Goal: Transaction & Acquisition: Purchase product/service

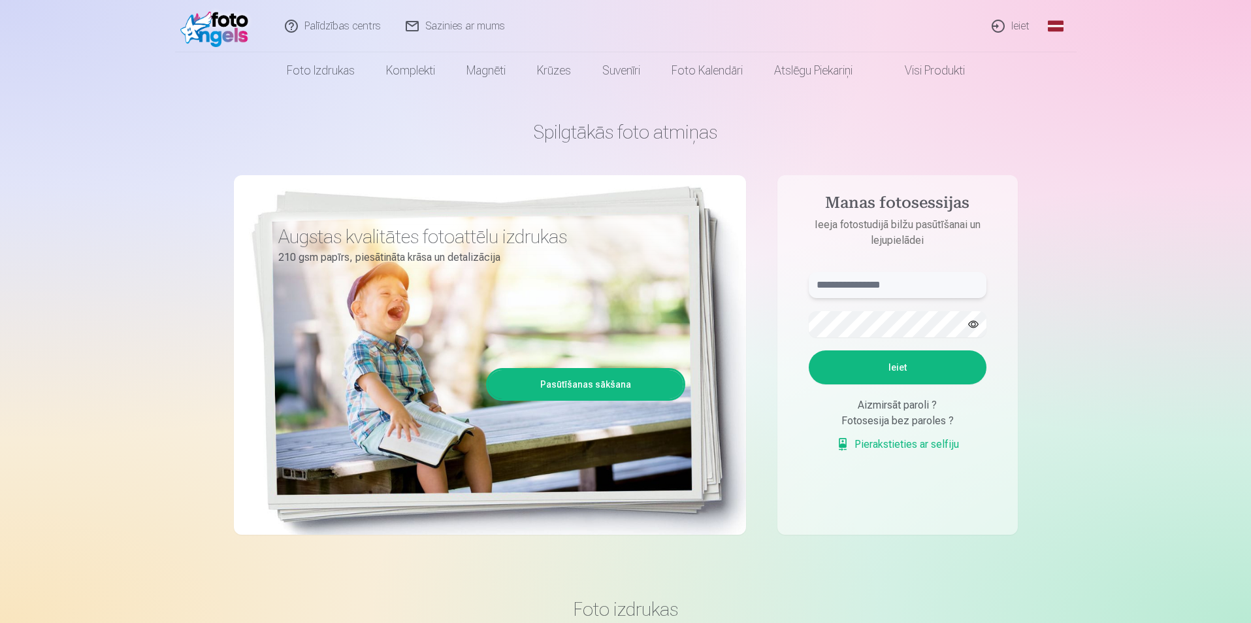
click at [857, 284] on input "text" at bounding box center [898, 285] width 178 height 26
type input "**********"
click at [896, 353] on button "Ieiet" at bounding box center [898, 367] width 178 height 34
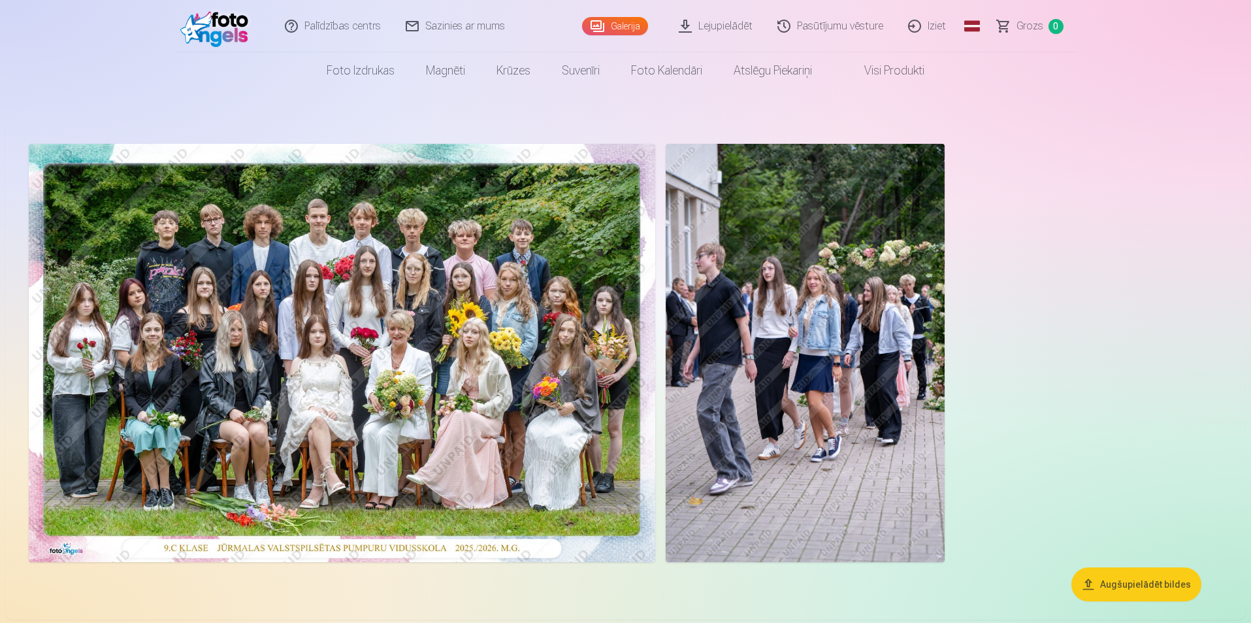
click at [779, 302] on img at bounding box center [805, 353] width 279 height 418
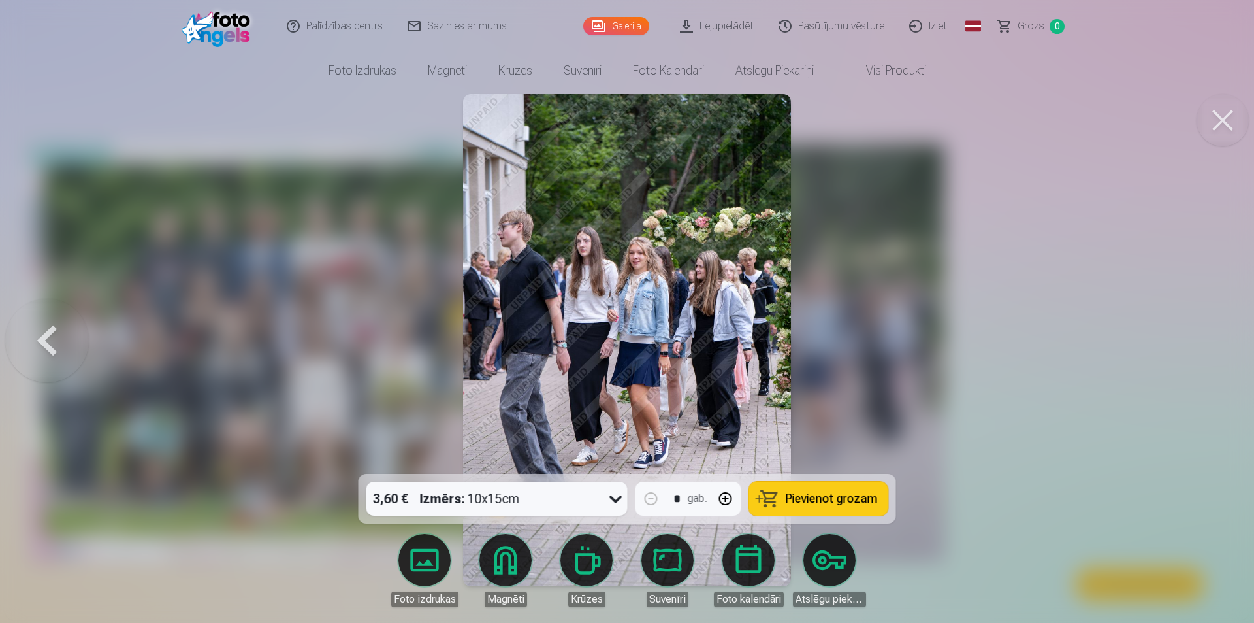
click at [47, 337] on button at bounding box center [47, 340] width 84 height 241
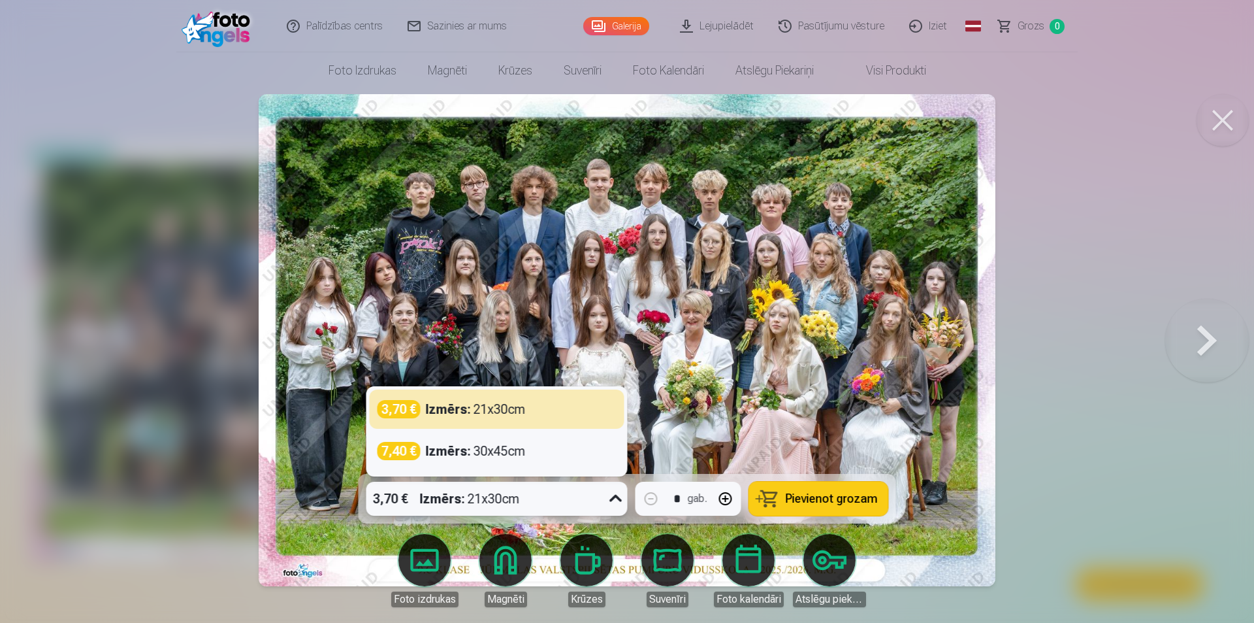
click at [613, 498] on icon at bounding box center [616, 498] width 21 height 21
click at [549, 406] on div "3,70 € Izmērs : 21x30cm" at bounding box center [497, 409] width 239 height 18
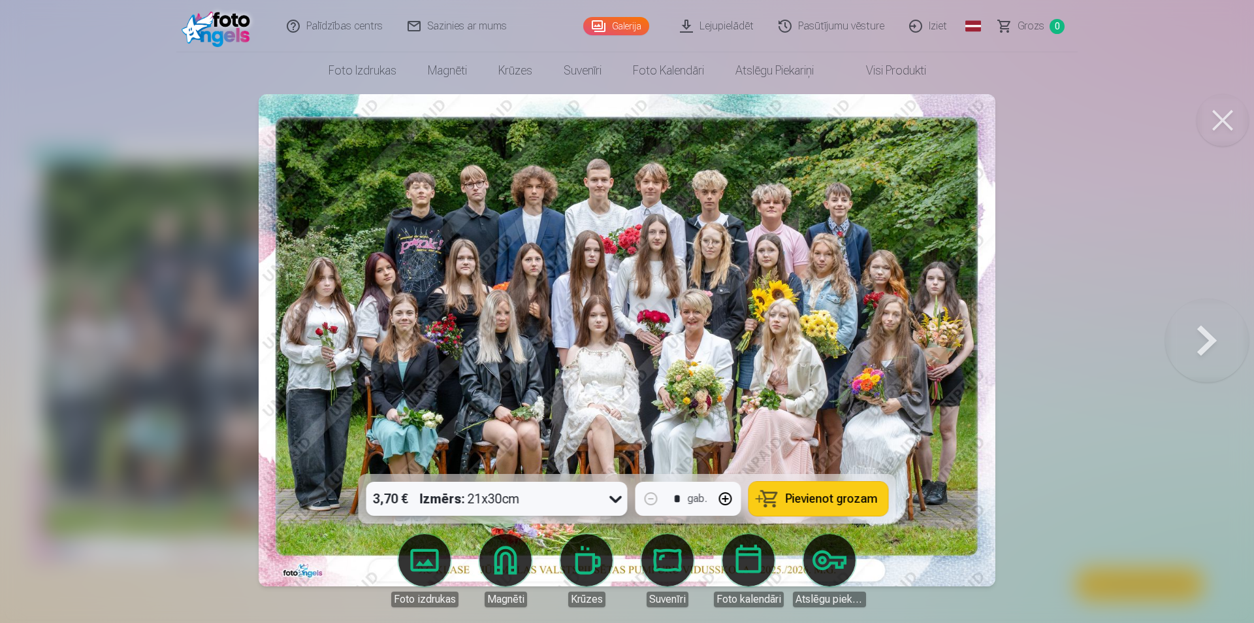
click at [1222, 123] on button at bounding box center [1223, 120] width 52 height 52
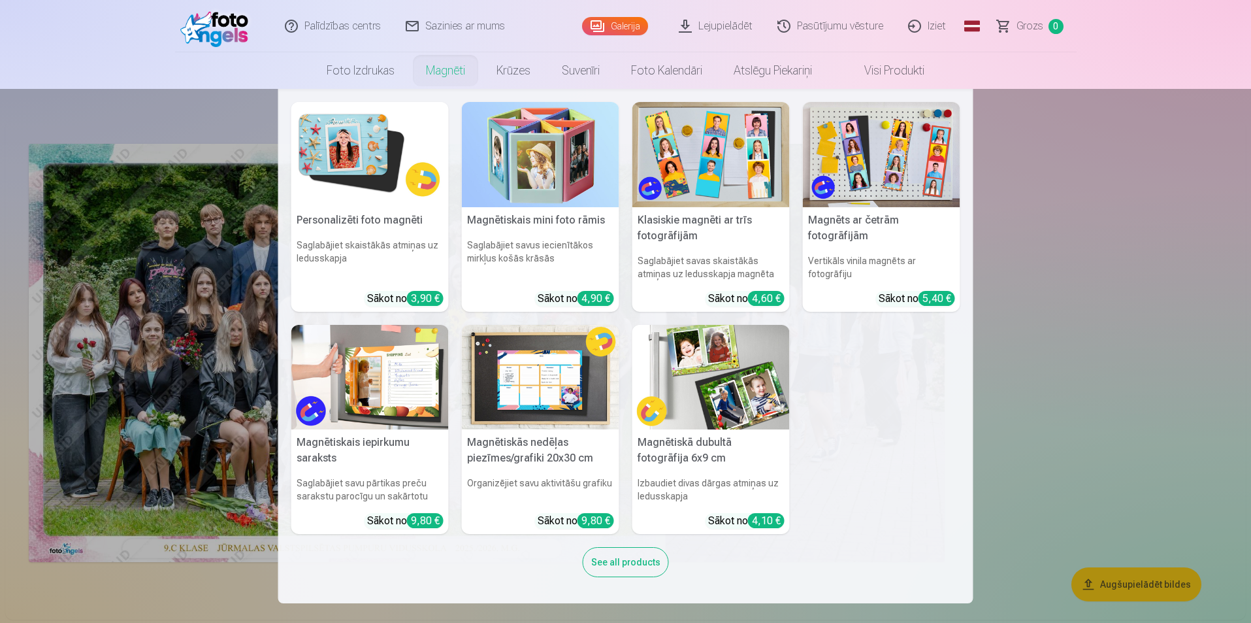
click at [1234, 280] on nav "Personalizēti foto magnēti Saglabājiet skaistākās atmiņas uz ledusskapja Sākot …" at bounding box center [625, 346] width 1251 height 514
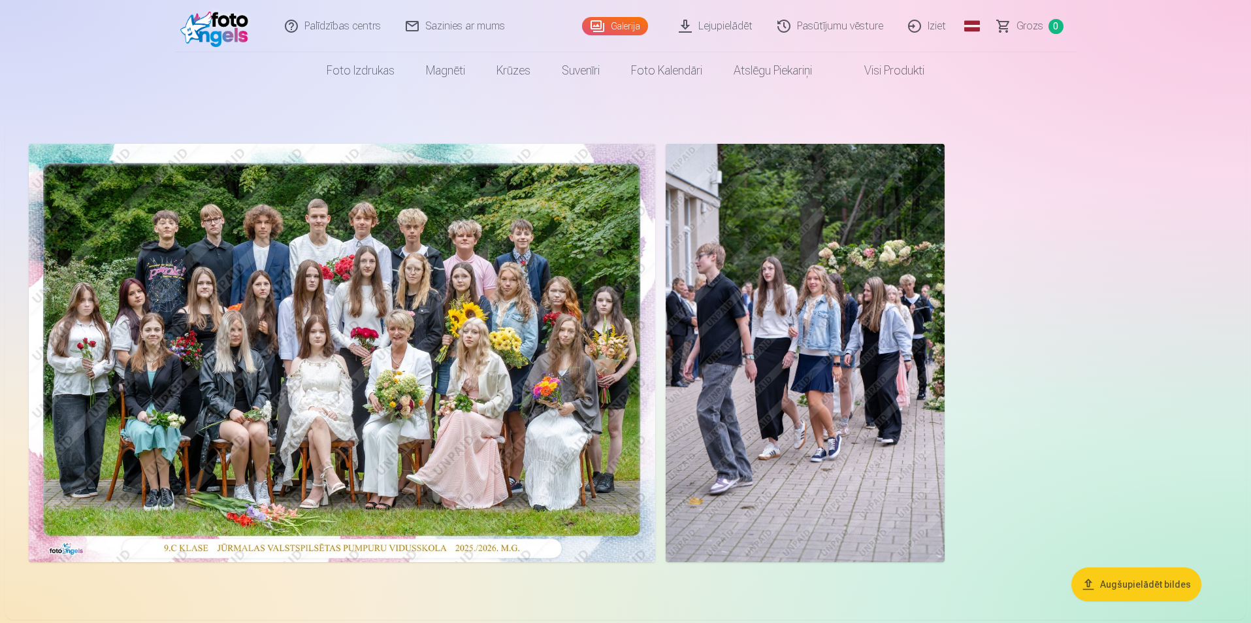
click at [847, 329] on img at bounding box center [805, 353] width 279 height 418
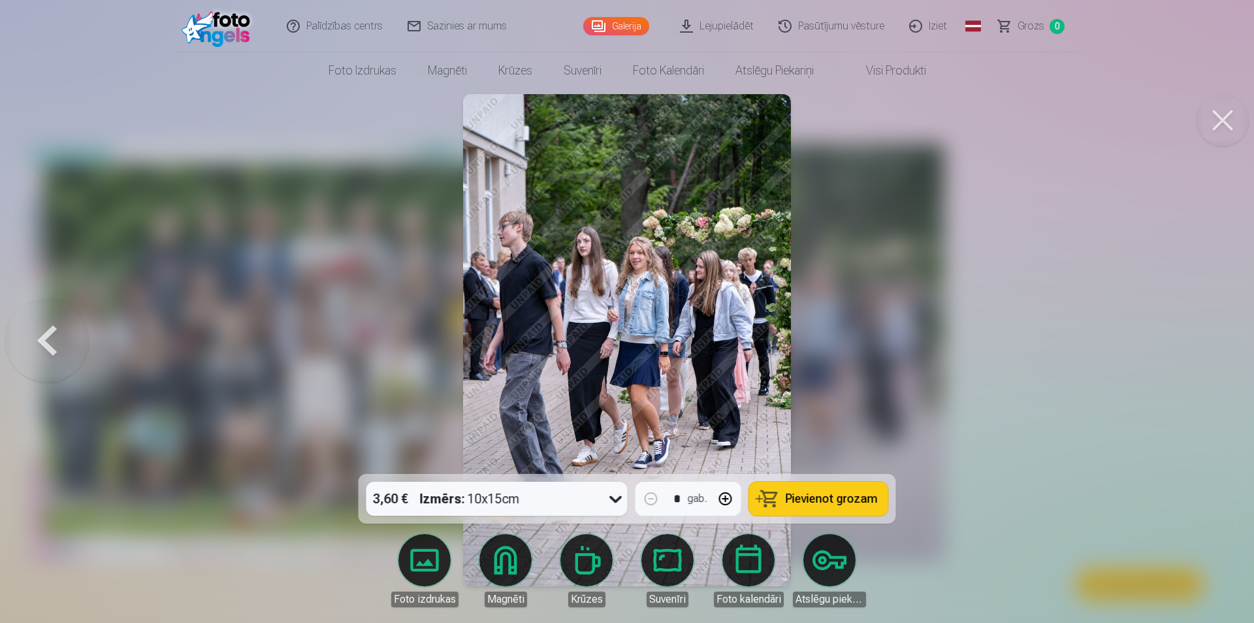
click at [932, 236] on div at bounding box center [627, 311] width 1254 height 623
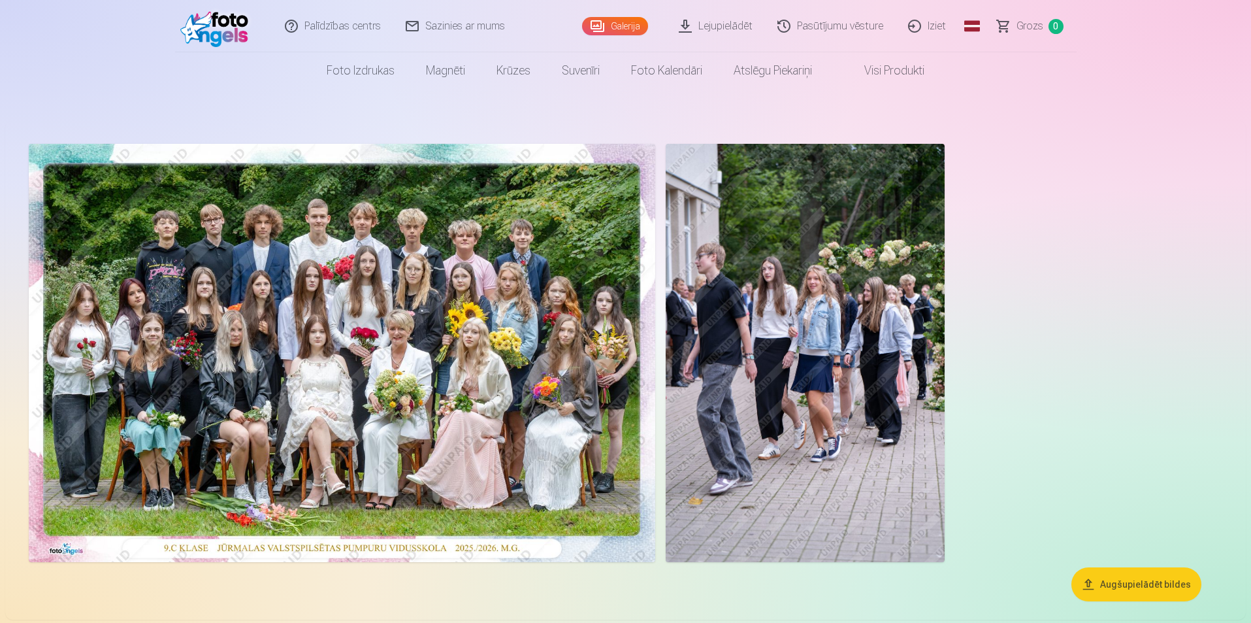
click at [391, 344] on img at bounding box center [342, 353] width 627 height 418
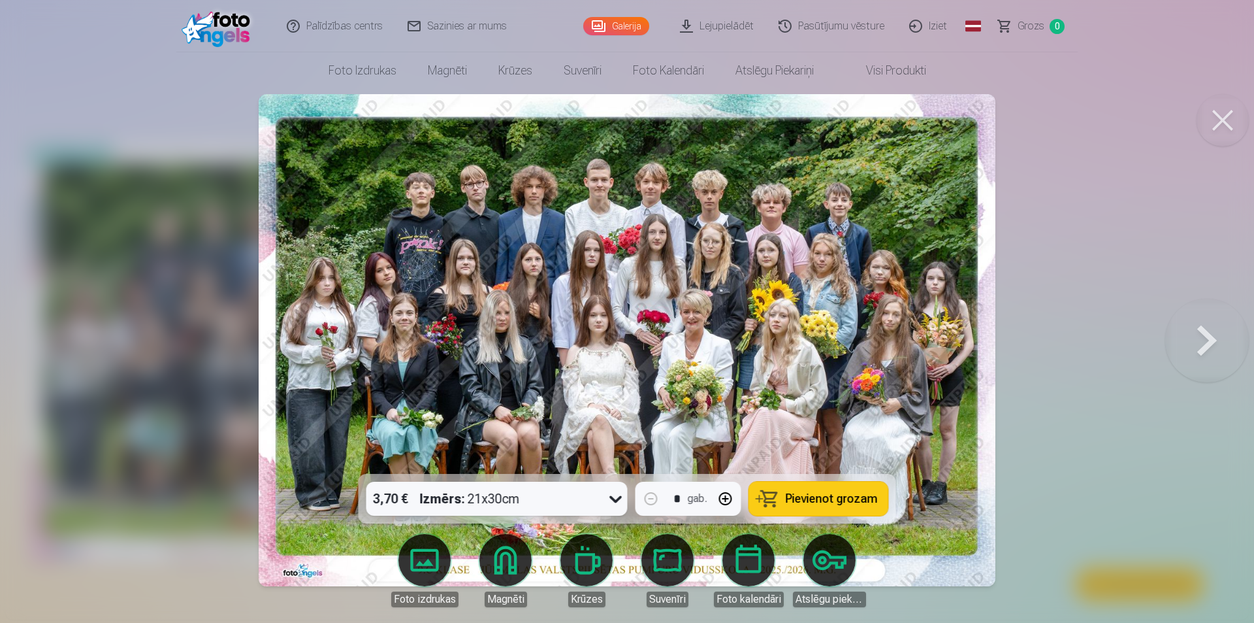
click at [811, 489] on button "Pievienot grozam" at bounding box center [818, 499] width 139 height 34
click at [622, 22] on link "Galerija" at bounding box center [616, 26] width 66 height 18
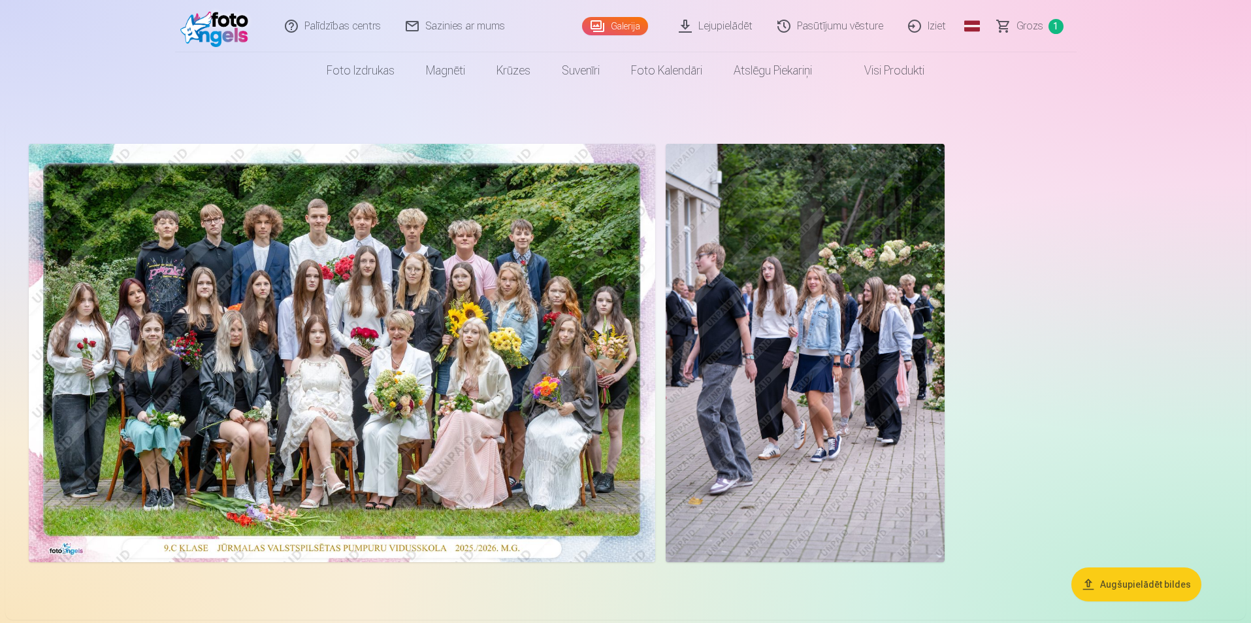
click at [1046, 22] on link "Grozs 1" at bounding box center [1030, 26] width 91 height 52
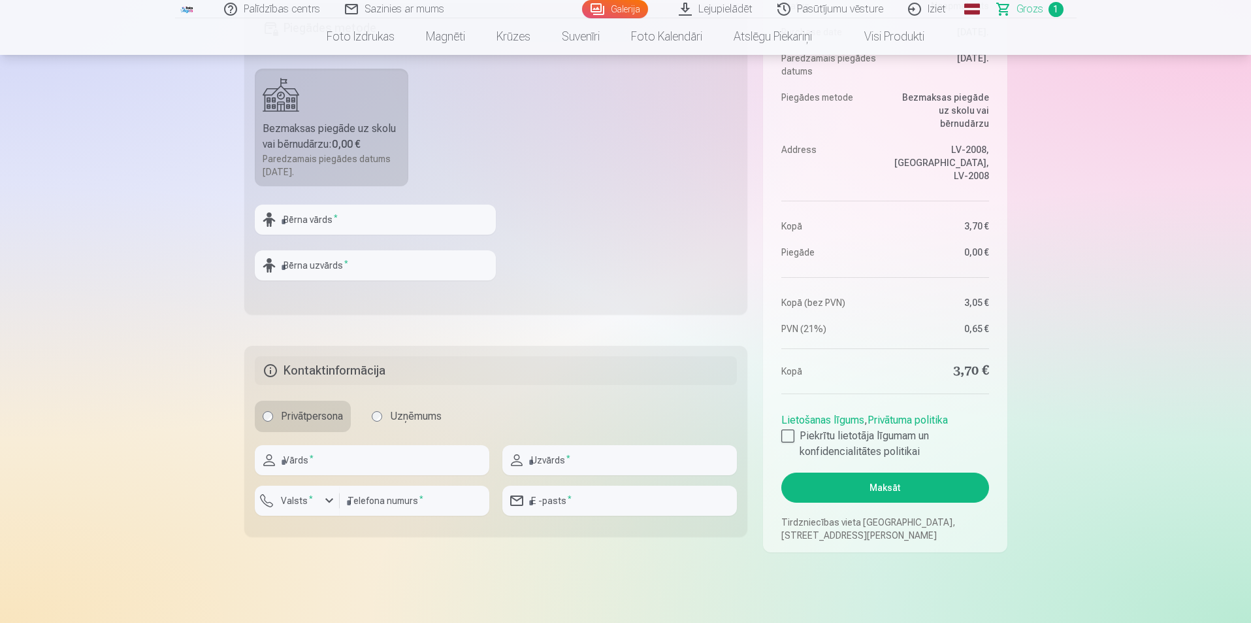
scroll to position [523, 0]
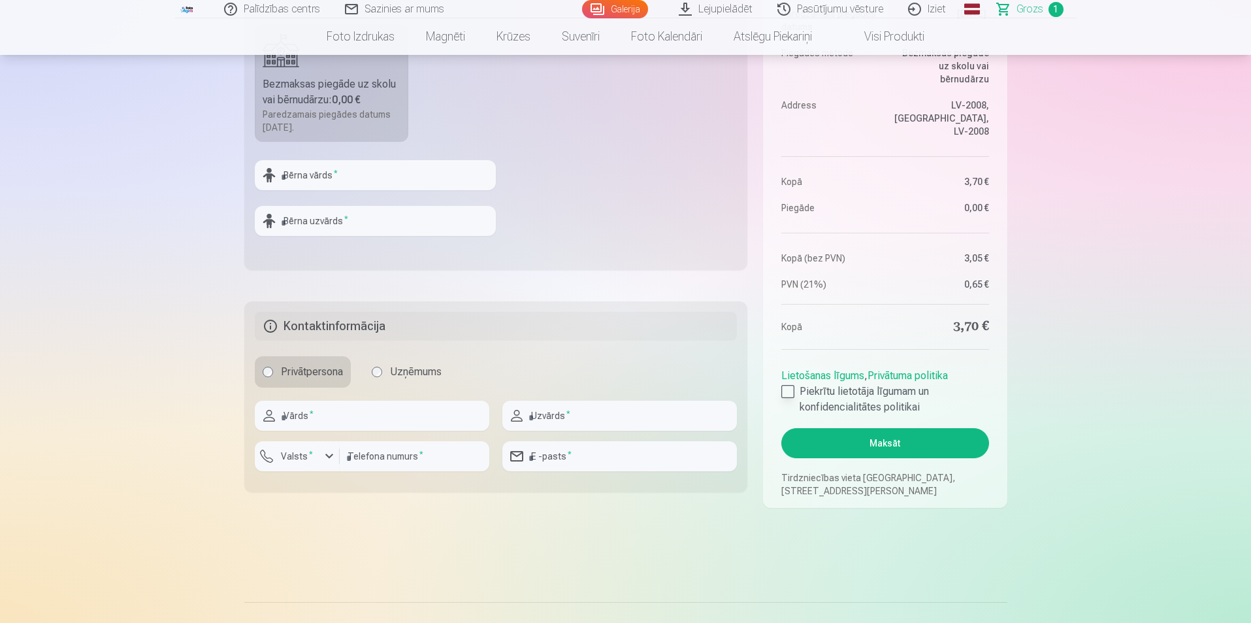
click at [787, 396] on div at bounding box center [787, 391] width 13 height 13
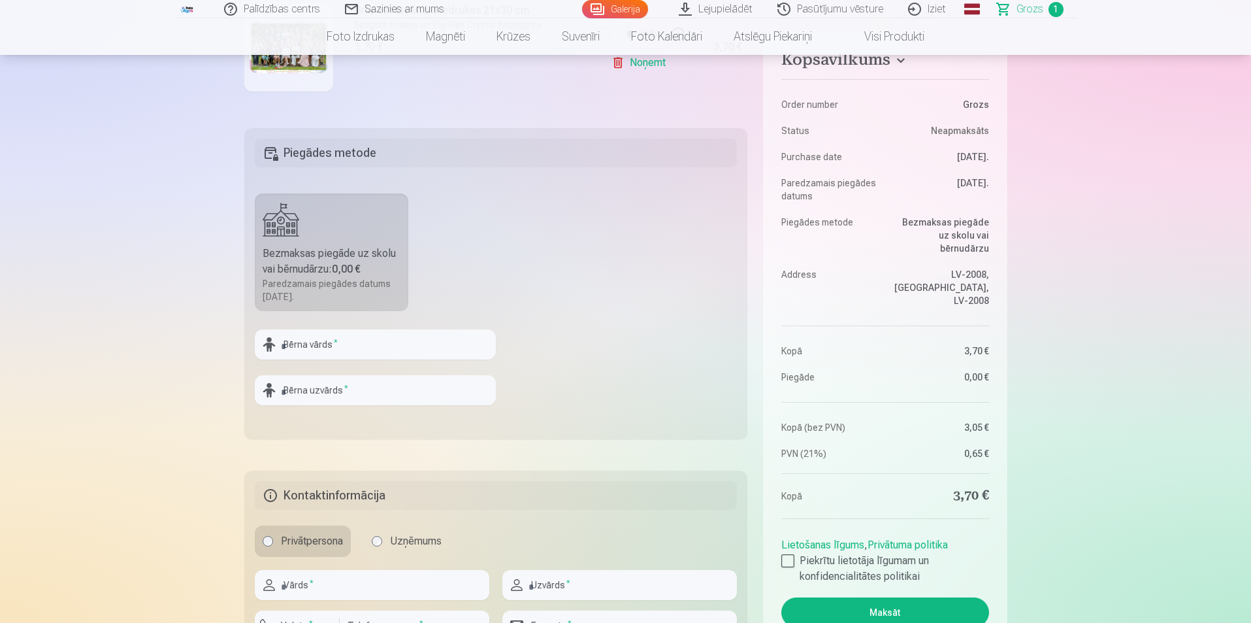
scroll to position [457, 0]
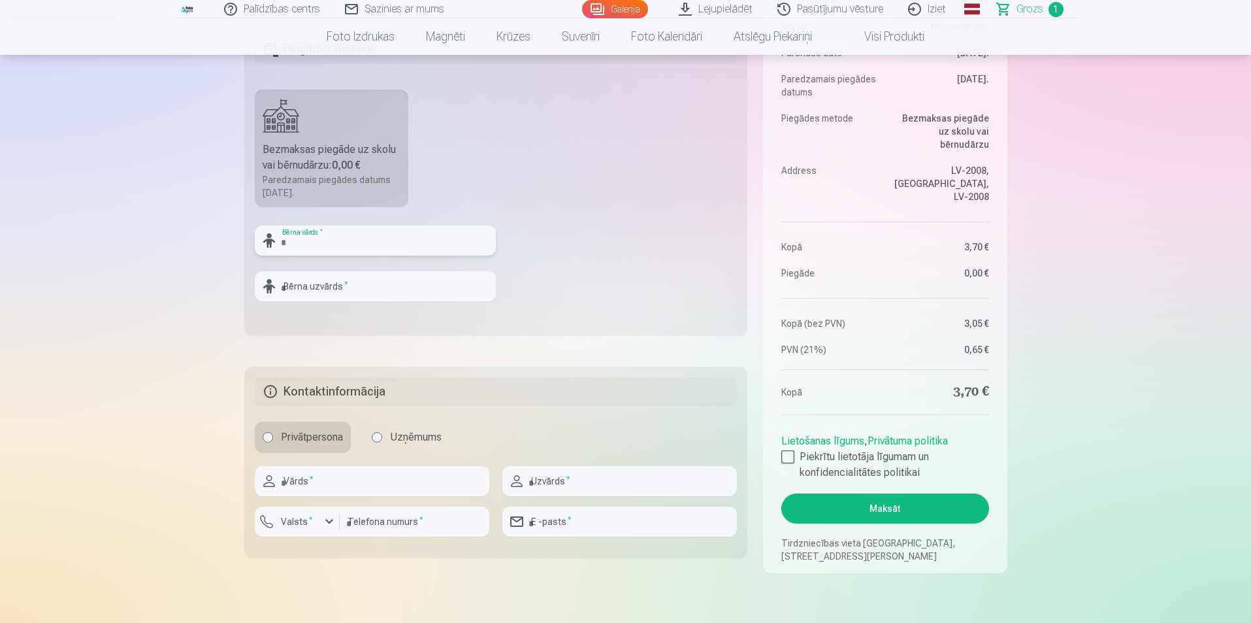
click at [376, 243] on input "text" at bounding box center [375, 240] width 241 height 30
type input "**********"
click at [371, 292] on input "text" at bounding box center [375, 286] width 241 height 30
type input "*******"
click at [905, 509] on button "Maksāt" at bounding box center [884, 508] width 207 height 30
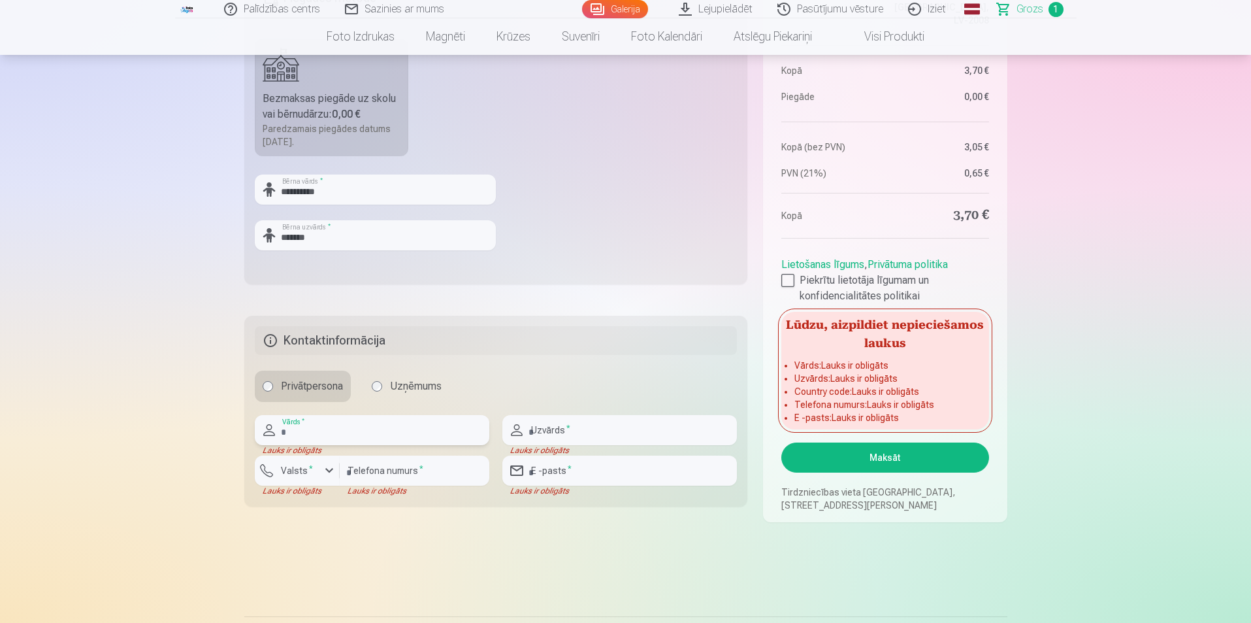
scroll to position [523, 0]
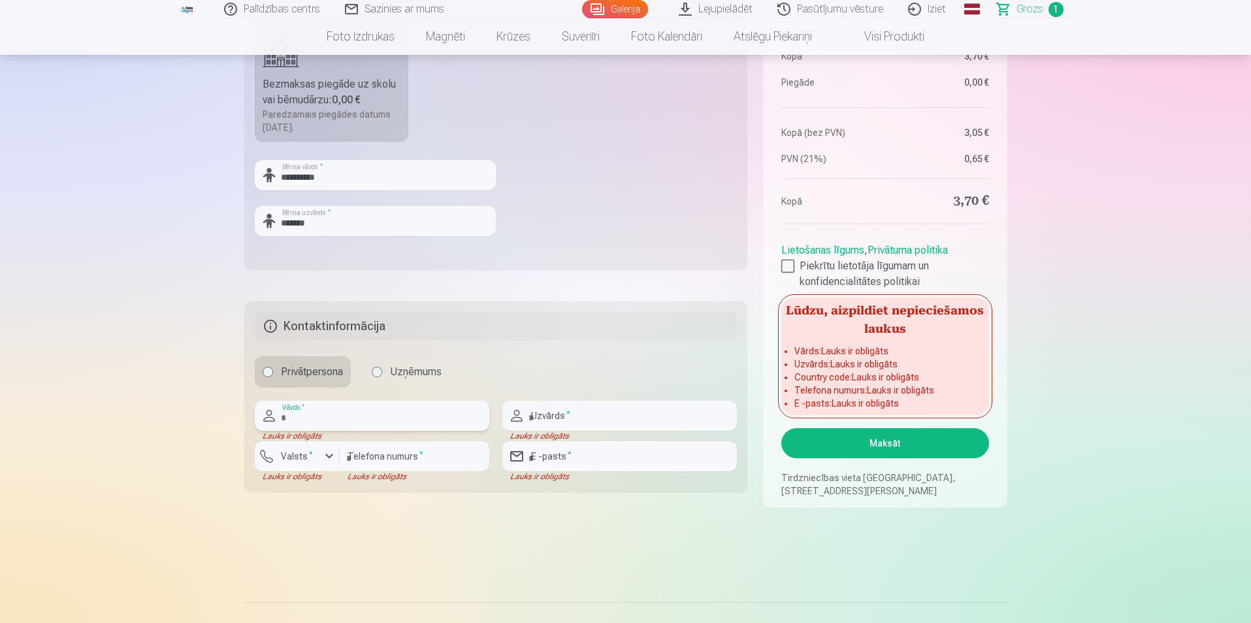
click at [359, 421] on input "text" at bounding box center [372, 416] width 235 height 30
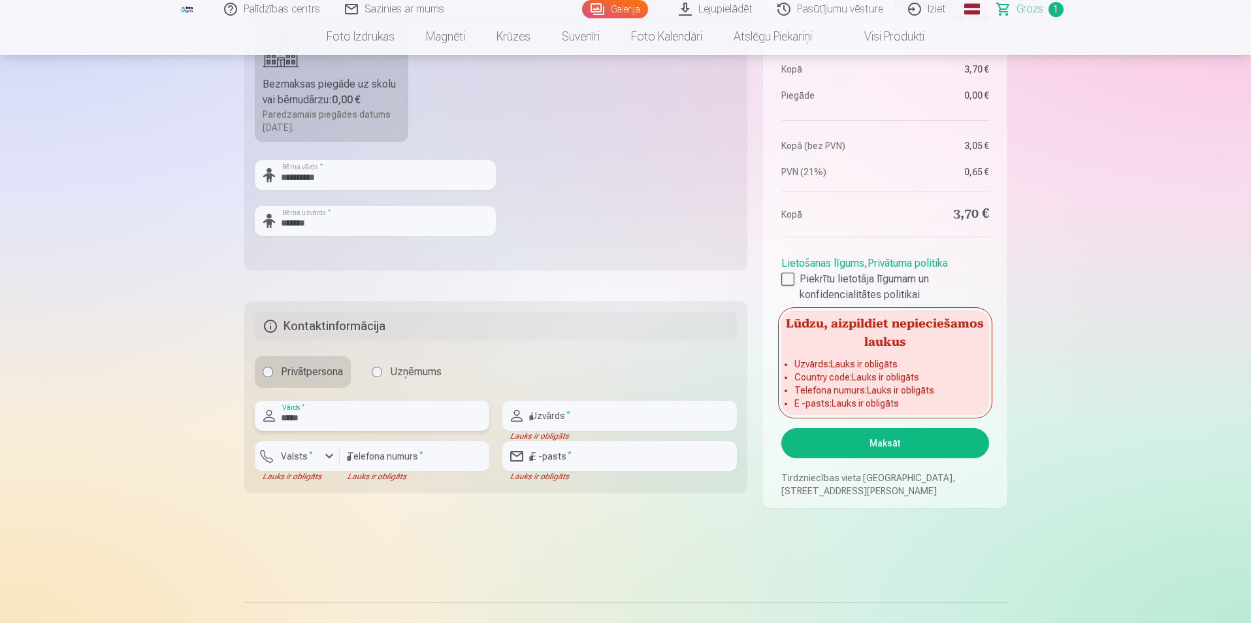
type input "*****"
click at [562, 417] on input "text" at bounding box center [619, 416] width 235 height 30
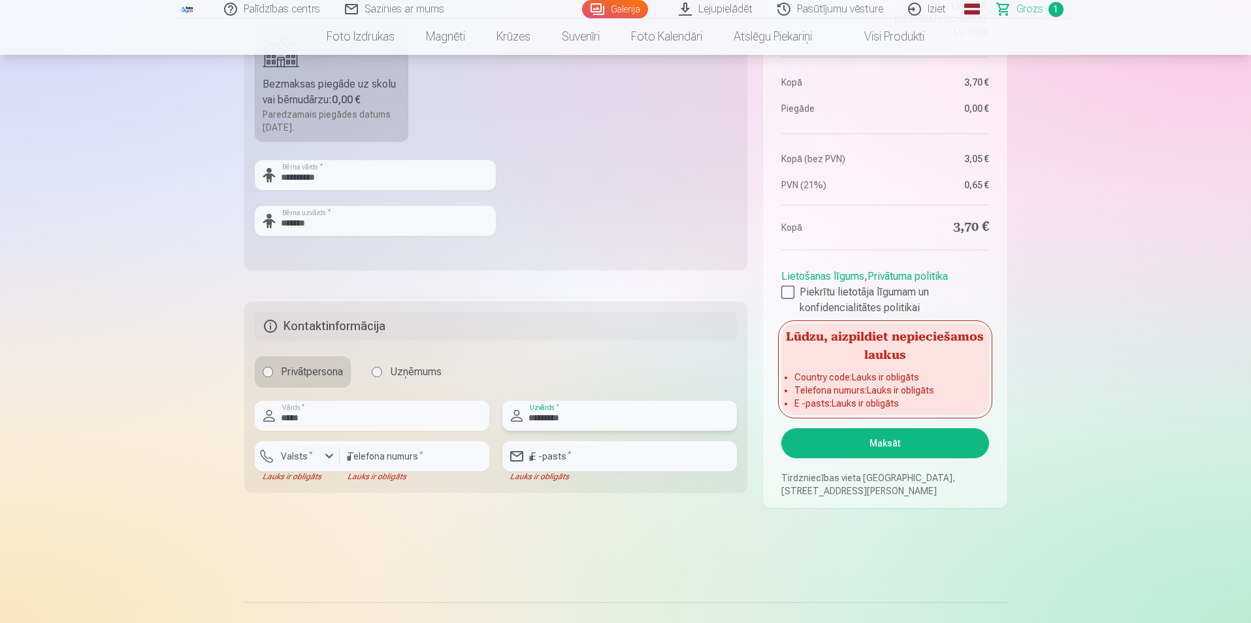
type input "*********"
click at [327, 461] on div "button" at bounding box center [329, 456] width 16 height 16
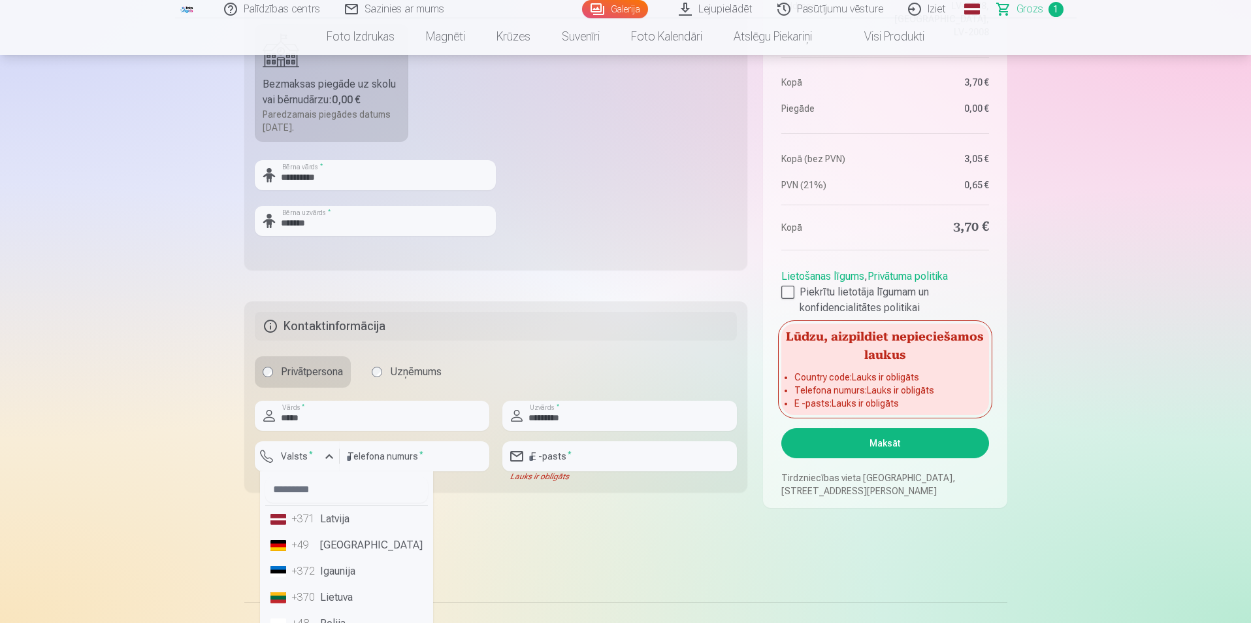
click at [337, 523] on li "+371 Latvija" at bounding box center [346, 519] width 163 height 26
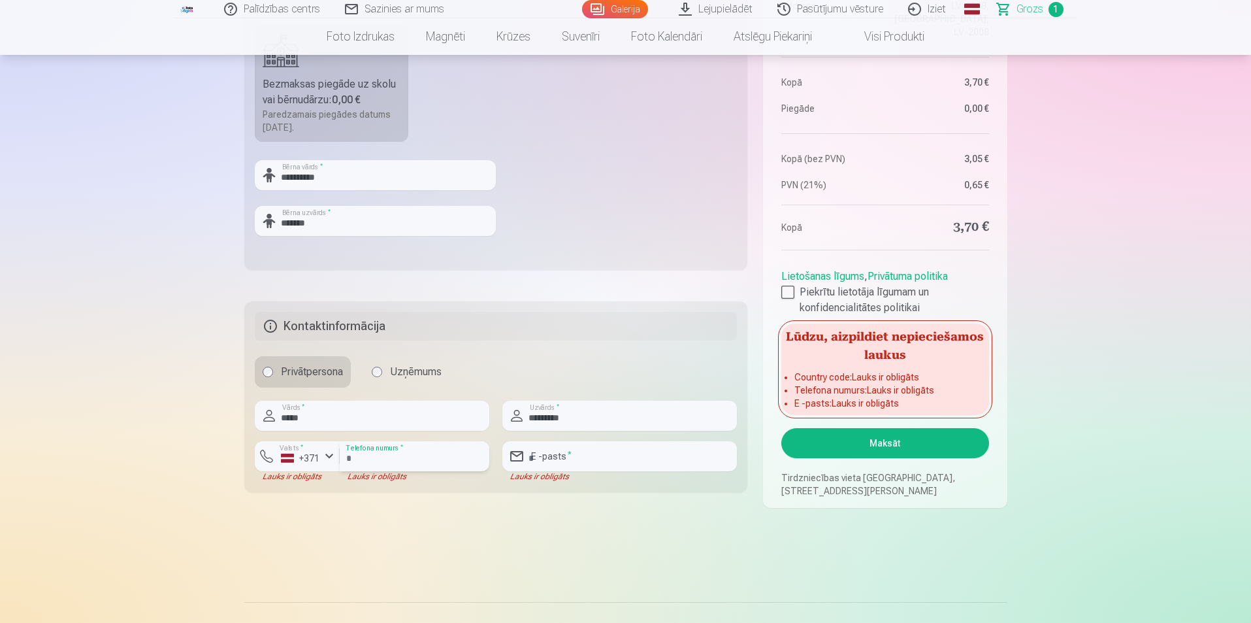
click at [390, 462] on input "number" at bounding box center [415, 456] width 150 height 30
type input "********"
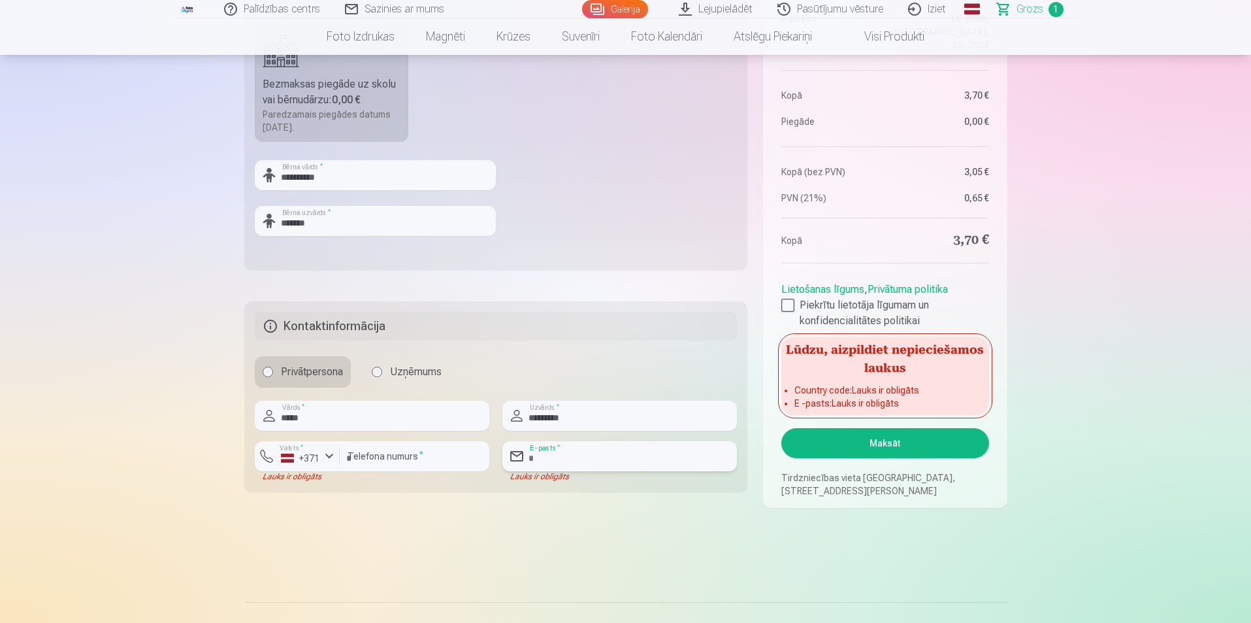
click at [571, 457] on input "email" at bounding box center [619, 456] width 235 height 30
type input "**********"
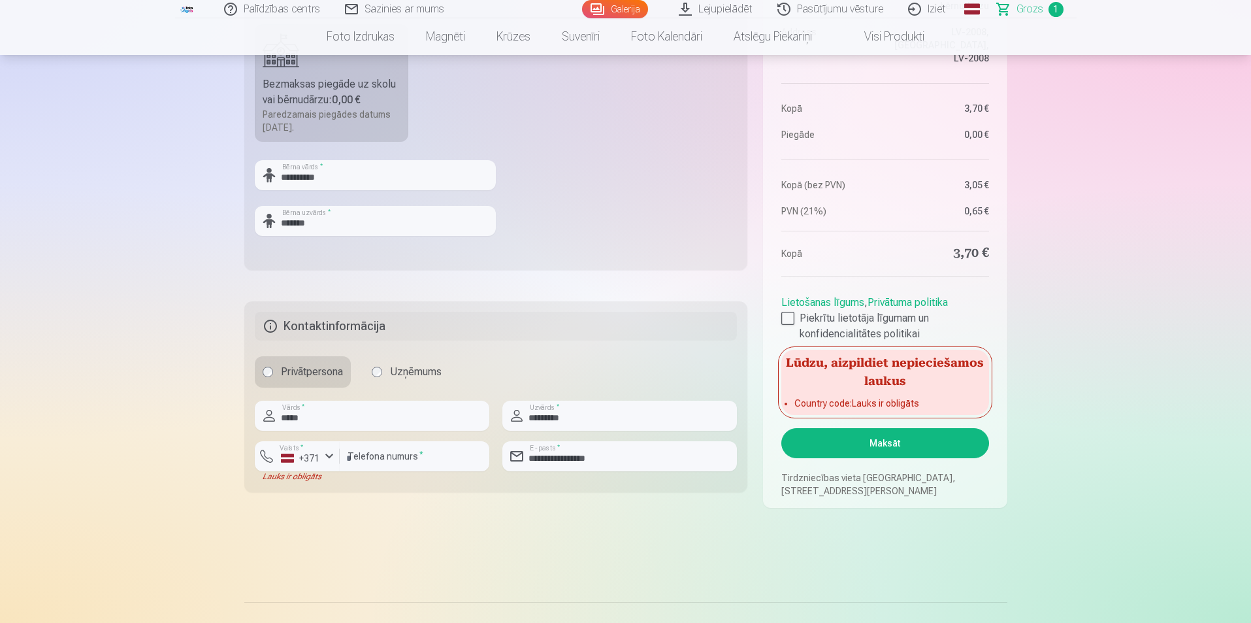
click at [894, 443] on button "Maksāt" at bounding box center [884, 443] width 207 height 30
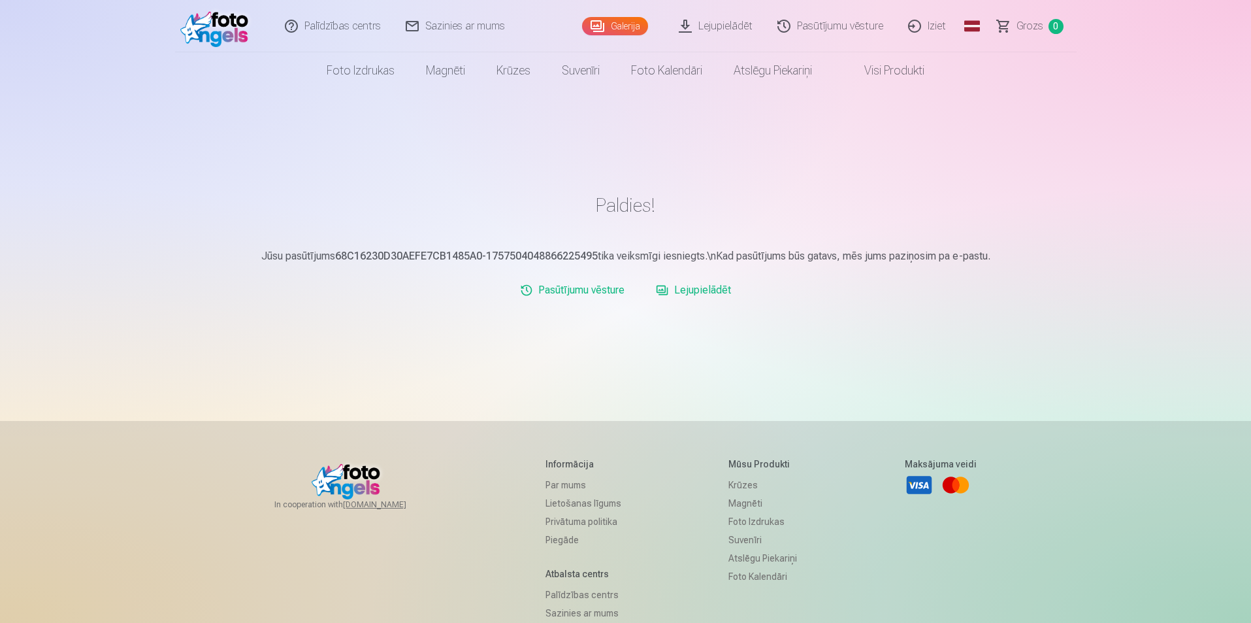
click at [614, 22] on link "Galerija" at bounding box center [615, 26] width 66 height 18
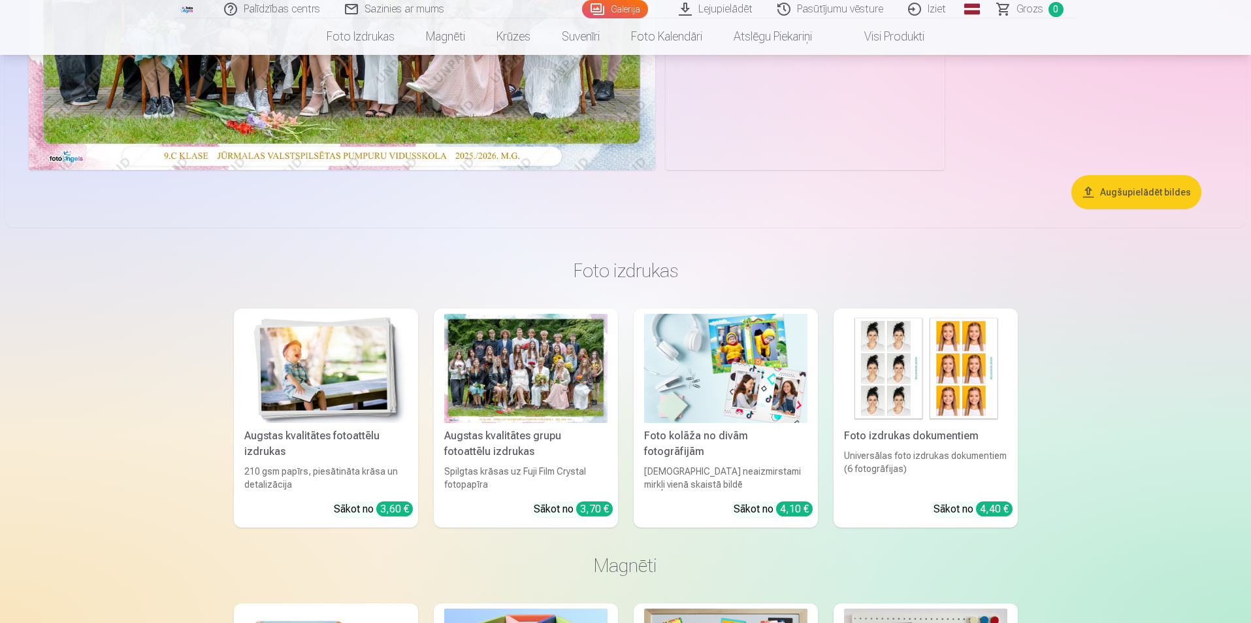
scroll to position [131, 0]
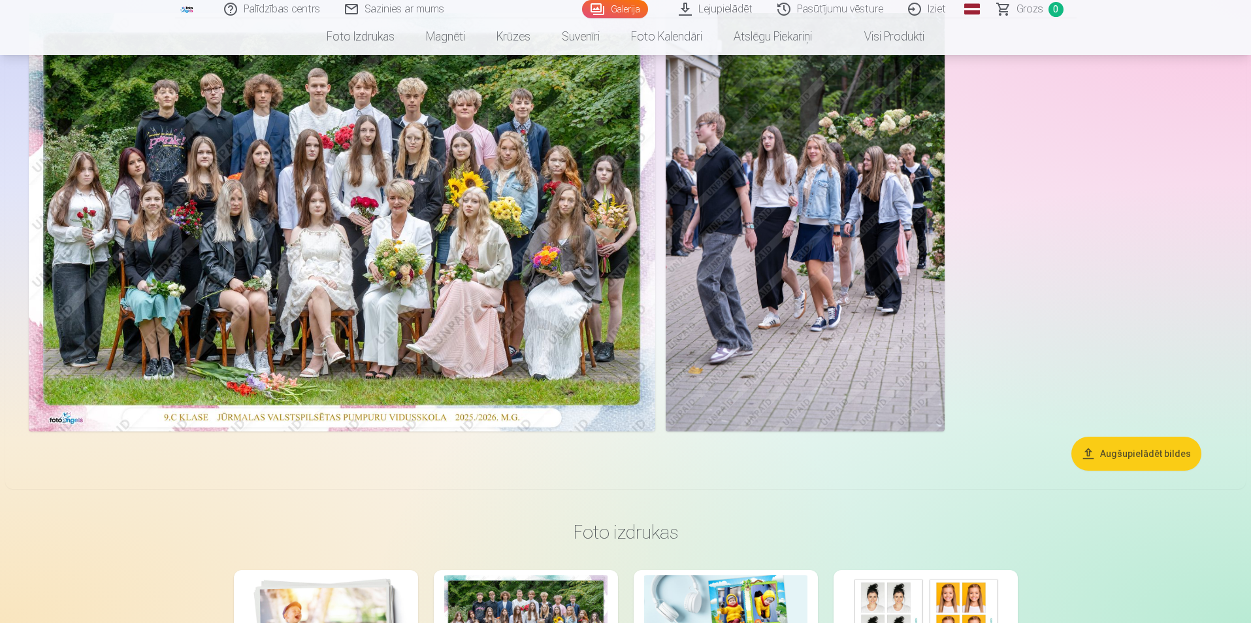
click at [475, 257] on img at bounding box center [342, 222] width 627 height 418
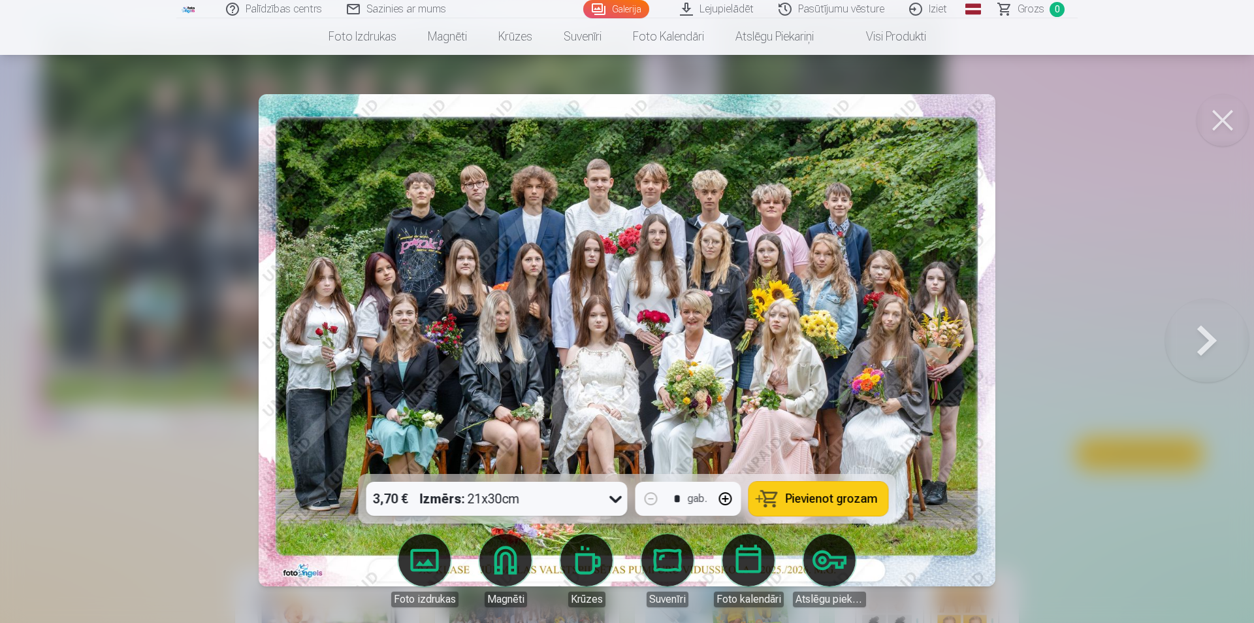
click at [1227, 118] on button at bounding box center [1223, 120] width 52 height 52
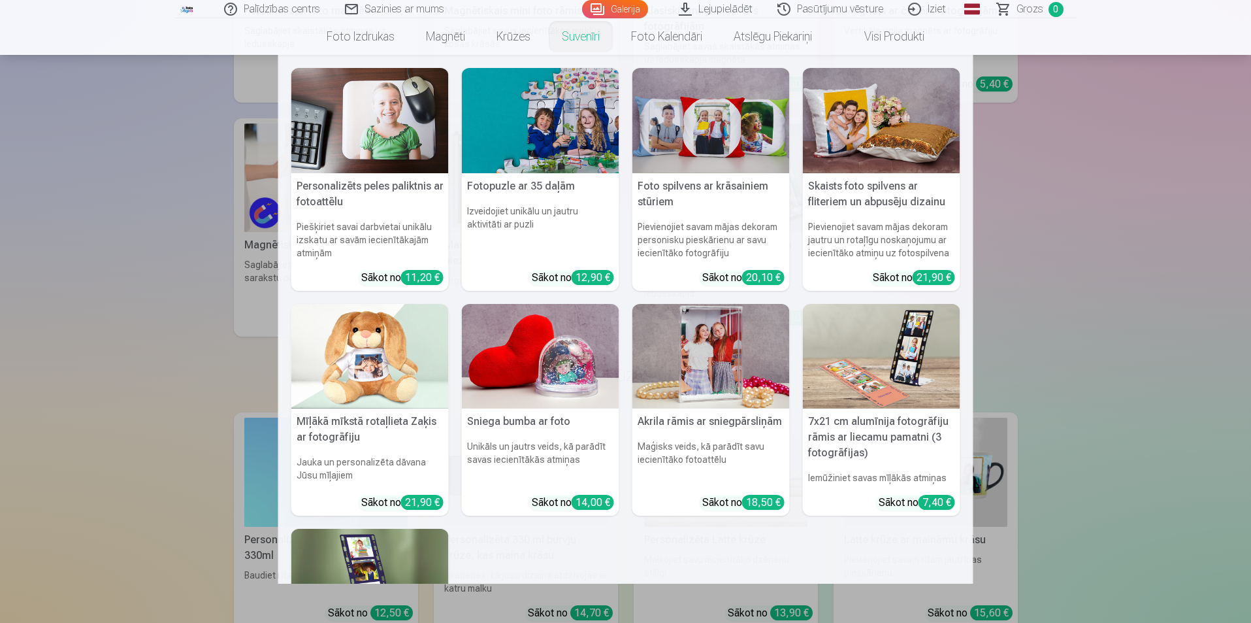
scroll to position [1045, 0]
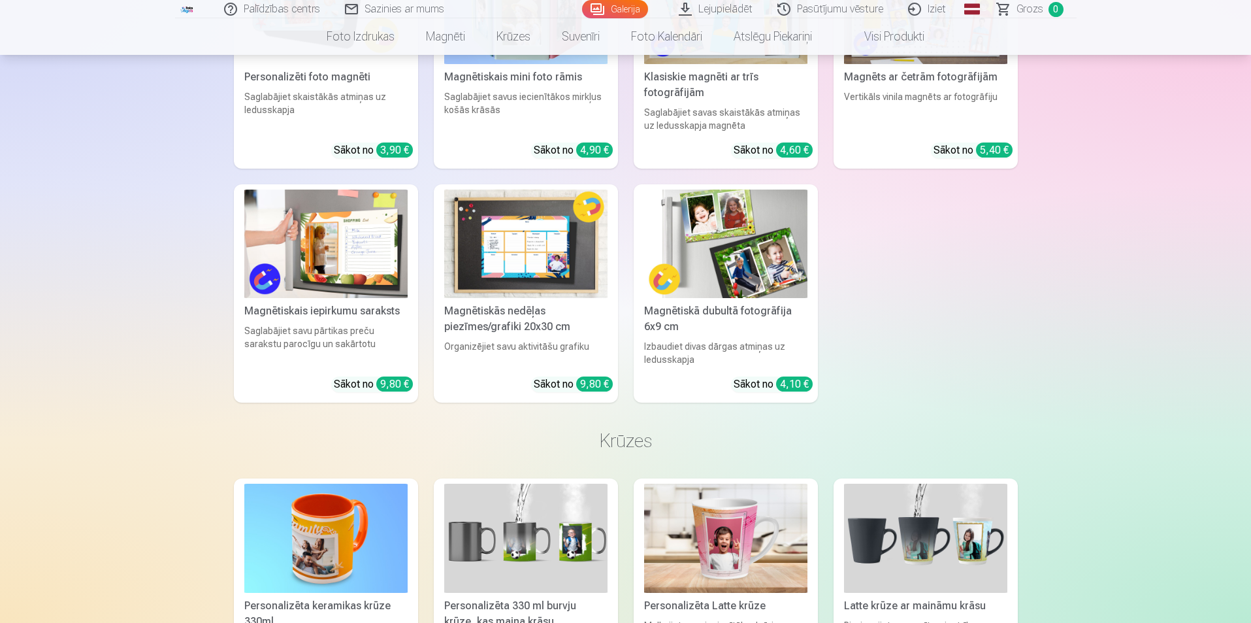
click at [934, 8] on link "Iziet" at bounding box center [927, 9] width 63 height 18
